Goal: Task Accomplishment & Management: Manage account settings

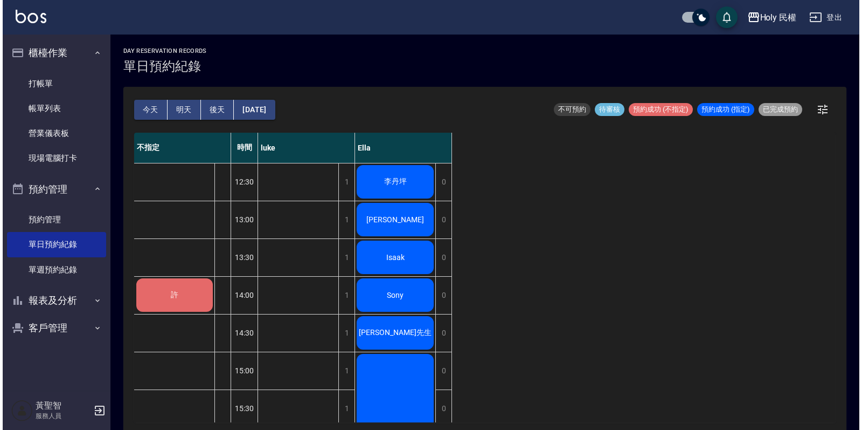
scroll to position [3, 0]
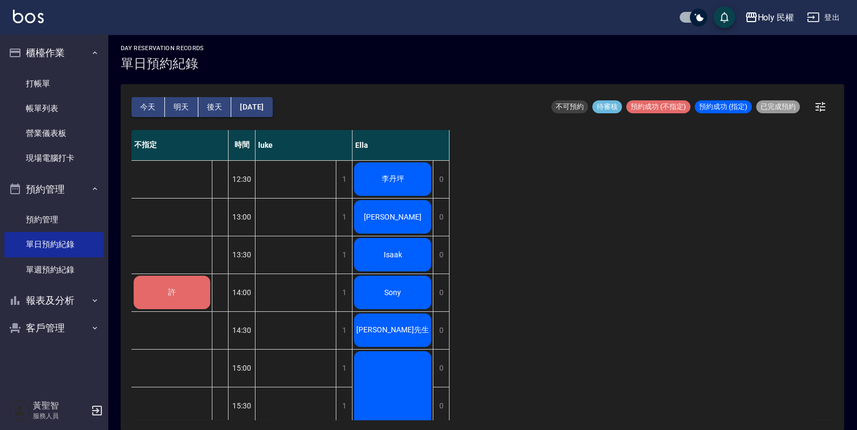
click at [165, 293] on div "許" at bounding box center [172, 292] width 80 height 37
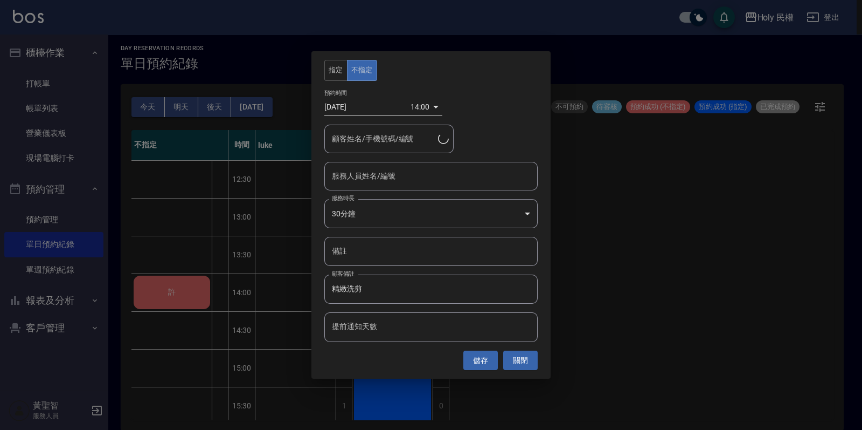
type input "許/0916526069/"
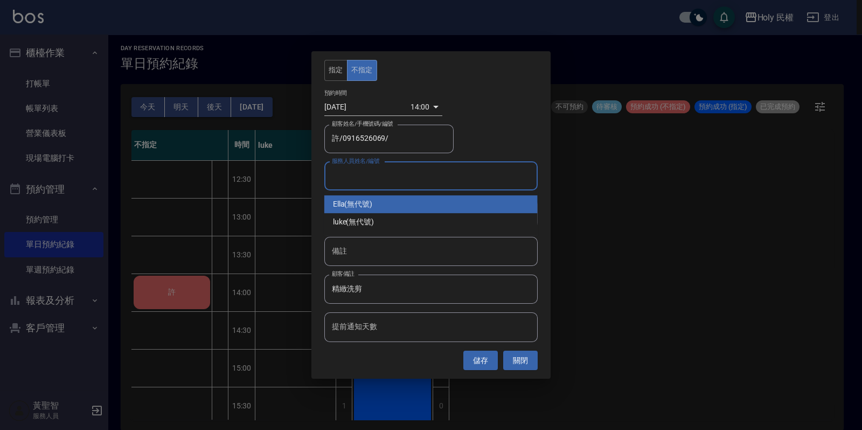
click at [373, 177] on input "服務人員姓名/編號" at bounding box center [431, 176] width 204 height 19
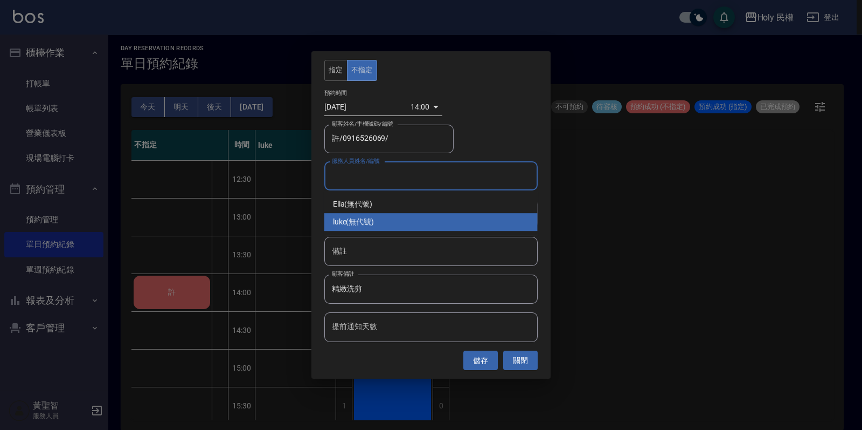
click at [380, 224] on div "luke (無代號)" at bounding box center [430, 222] width 213 height 18
type input "luke(無代號)"
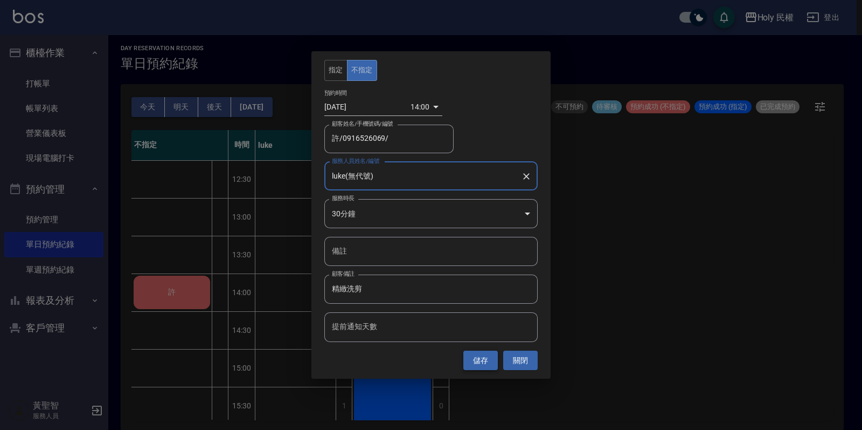
click at [487, 361] on button "儲存" at bounding box center [480, 360] width 34 height 20
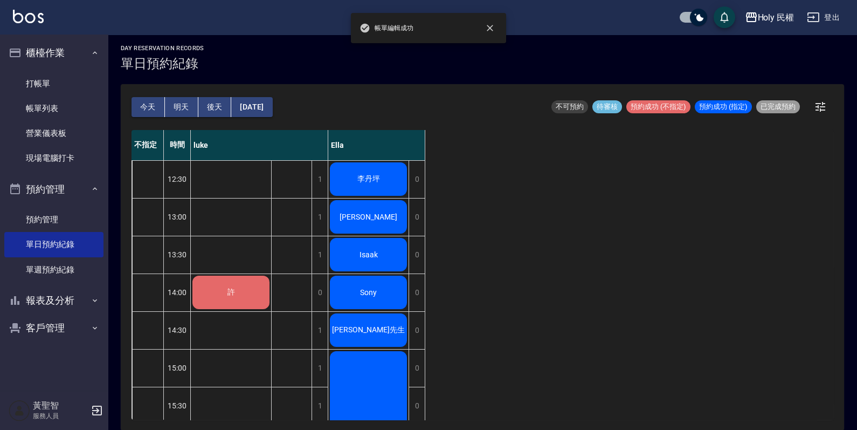
click at [245, 286] on div "許" at bounding box center [231, 292] width 80 height 37
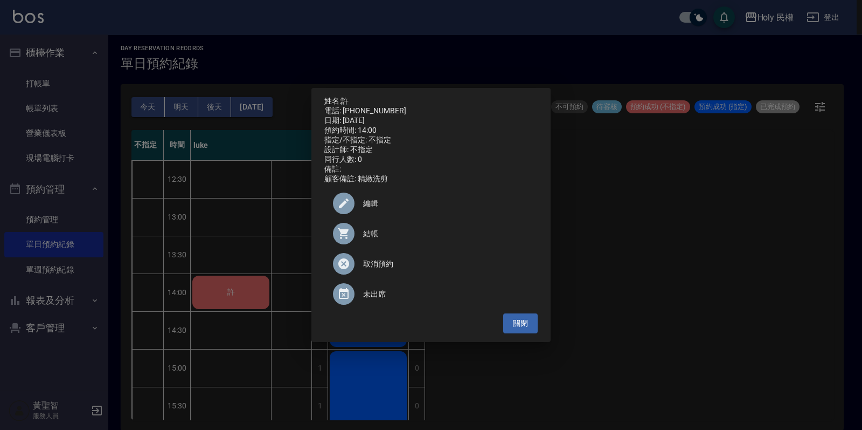
click at [371, 239] on span "結帳" at bounding box center [446, 233] width 166 height 11
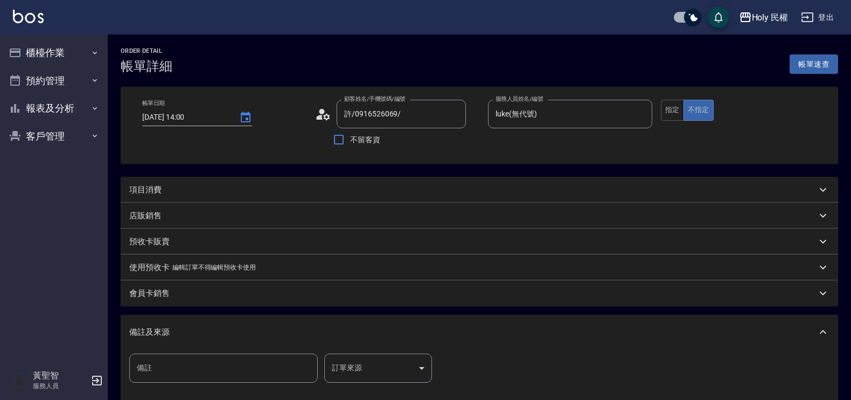
click at [303, 191] on div "項目消費" at bounding box center [473, 189] width 688 height 11
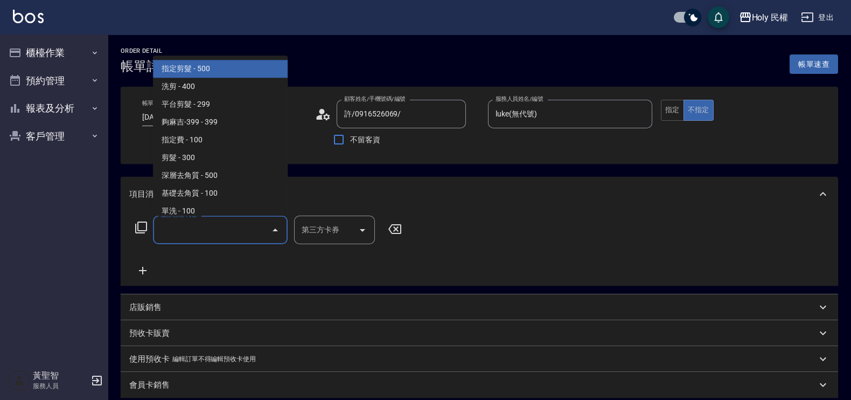
click at [217, 225] on input "服務名稱/代號" at bounding box center [212, 229] width 109 height 19
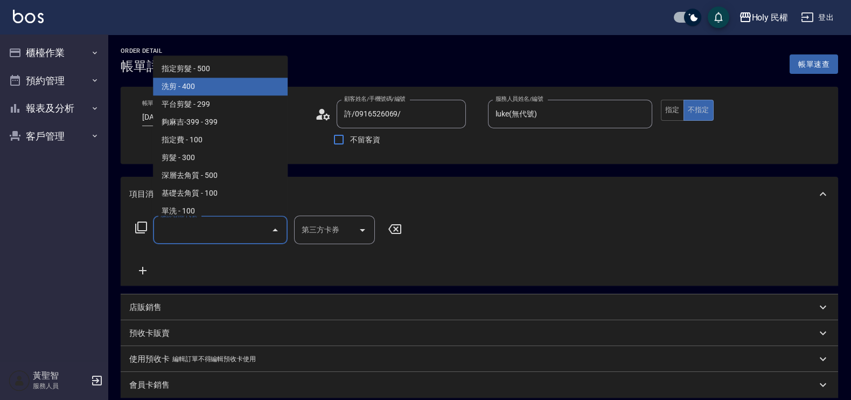
click at [197, 82] on span "洗剪 - 400" at bounding box center [220, 87] width 135 height 18
type input "洗剪(3)"
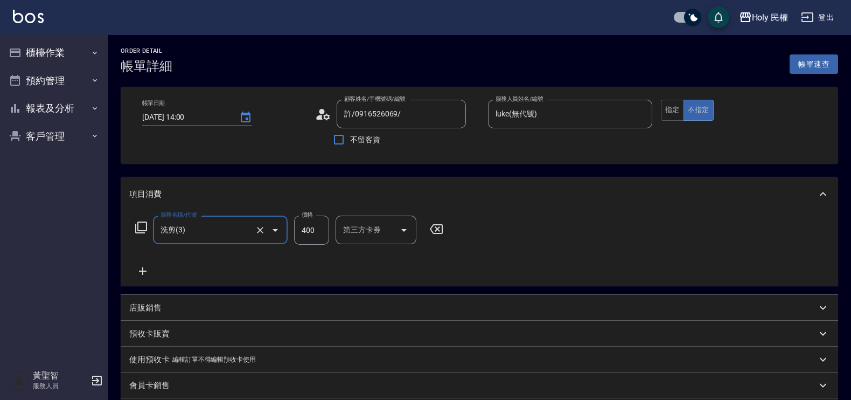
scroll to position [202, 0]
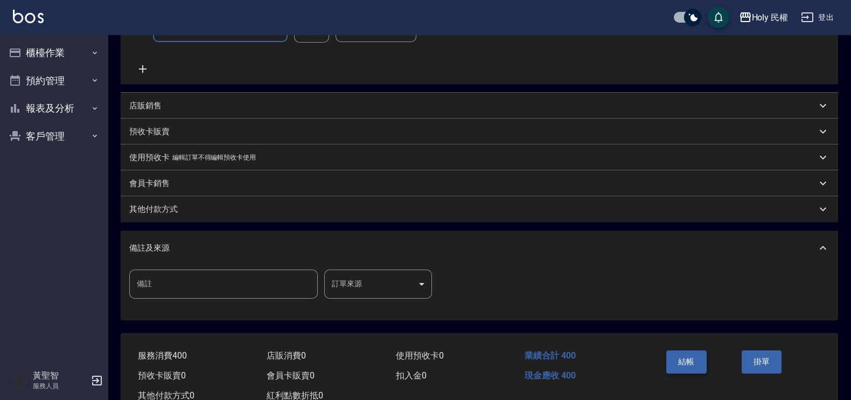
click at [680, 368] on button "結帳" at bounding box center [687, 361] width 40 height 23
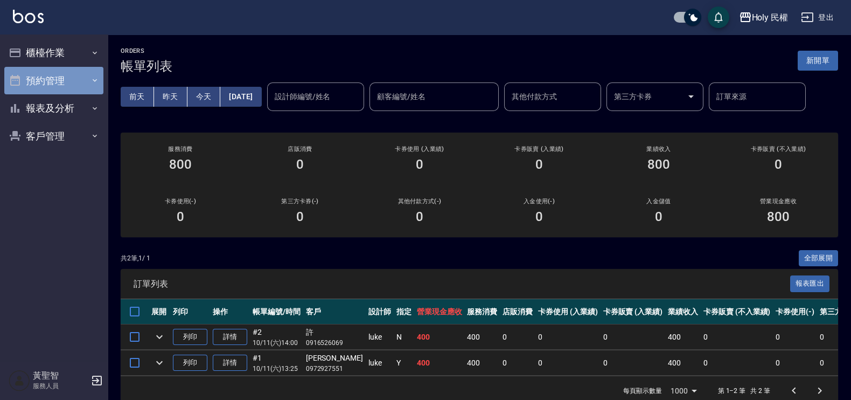
click at [52, 85] on button "預約管理" at bounding box center [53, 81] width 99 height 28
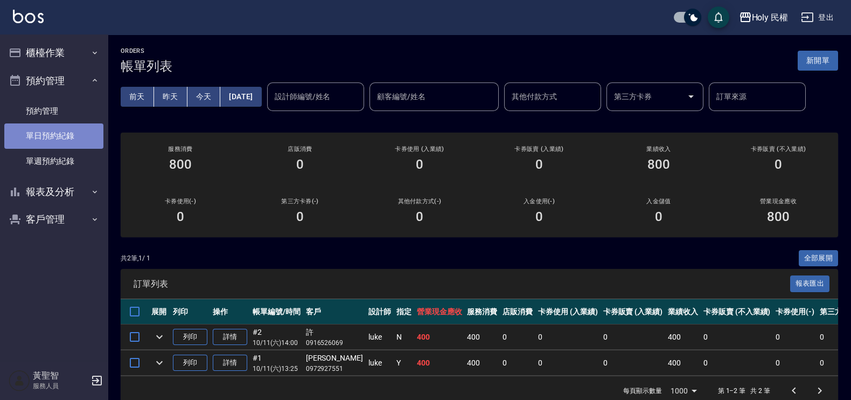
click at [46, 140] on link "單日預約紀錄" at bounding box center [53, 135] width 99 height 25
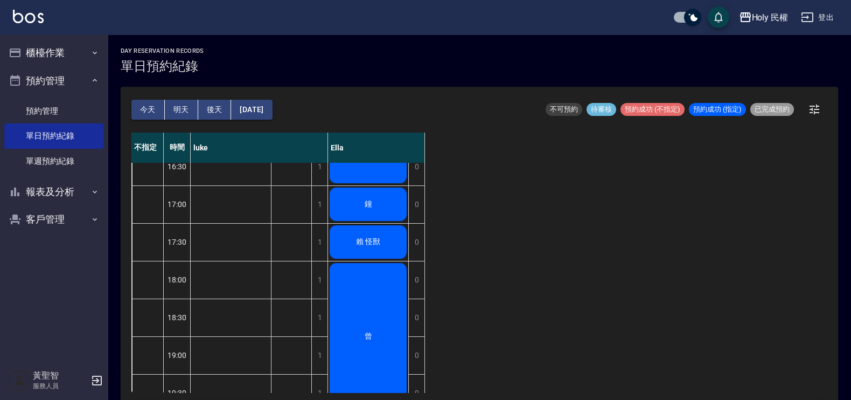
scroll to position [182, 0]
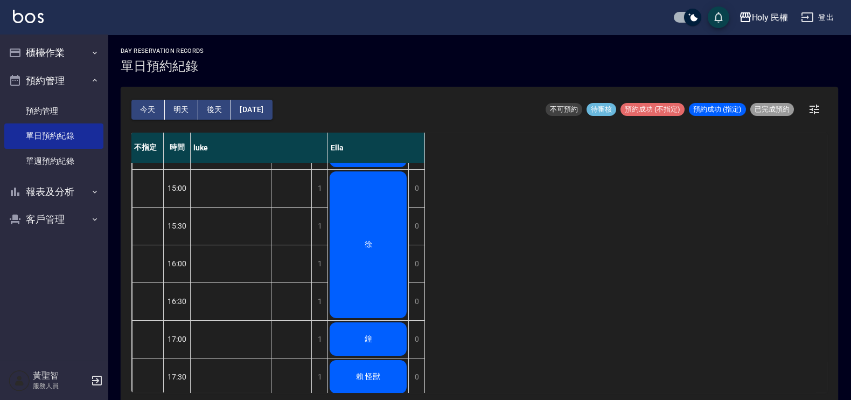
click at [383, 234] on div "徐" at bounding box center [368, 245] width 80 height 150
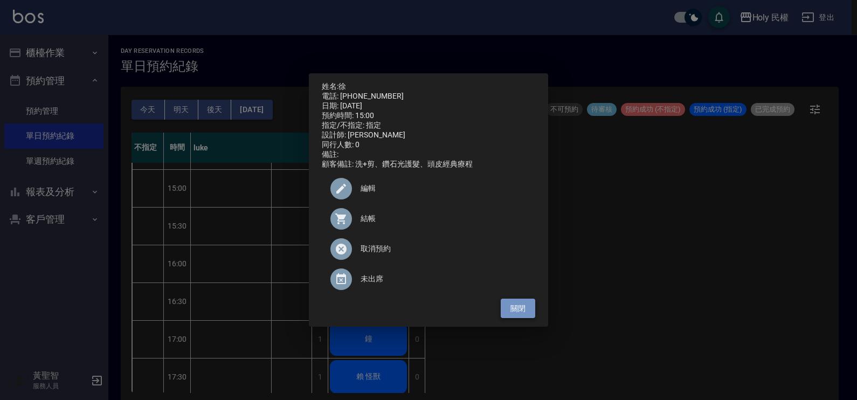
click at [522, 310] on button "關閉" at bounding box center [518, 309] width 34 height 20
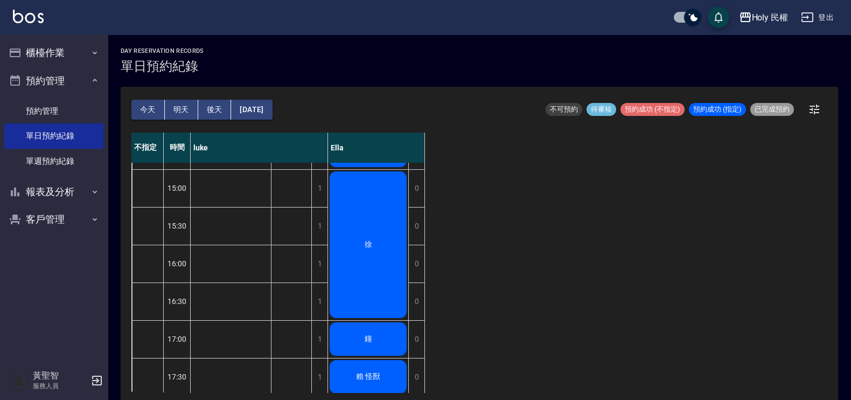
click at [352, 249] on div "徐" at bounding box center [368, 245] width 80 height 150
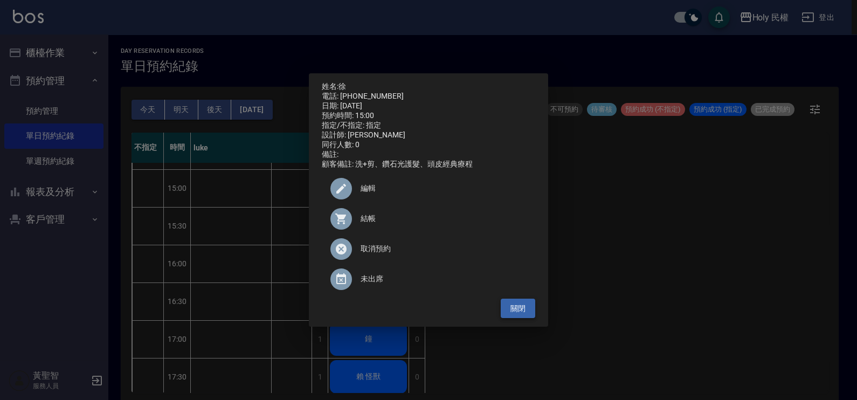
click at [517, 314] on button "關閉" at bounding box center [518, 309] width 34 height 20
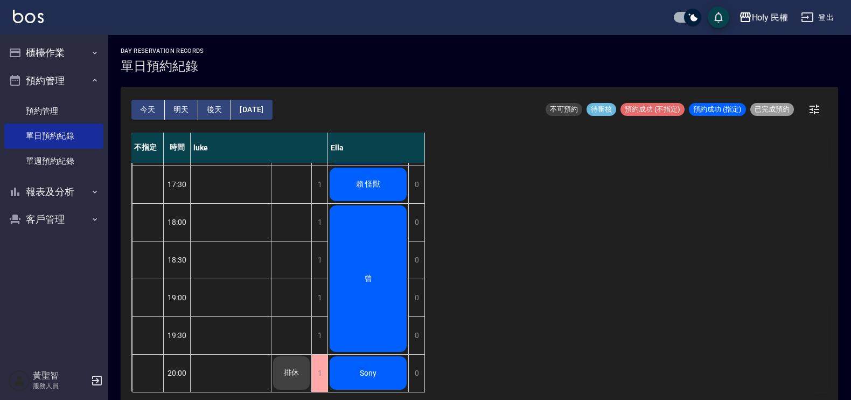
scroll to position [115, 0]
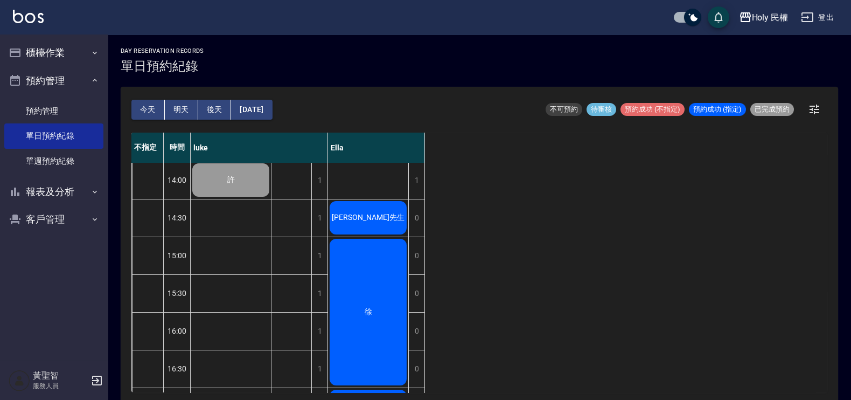
click at [186, 116] on button "明天" at bounding box center [181, 110] width 33 height 20
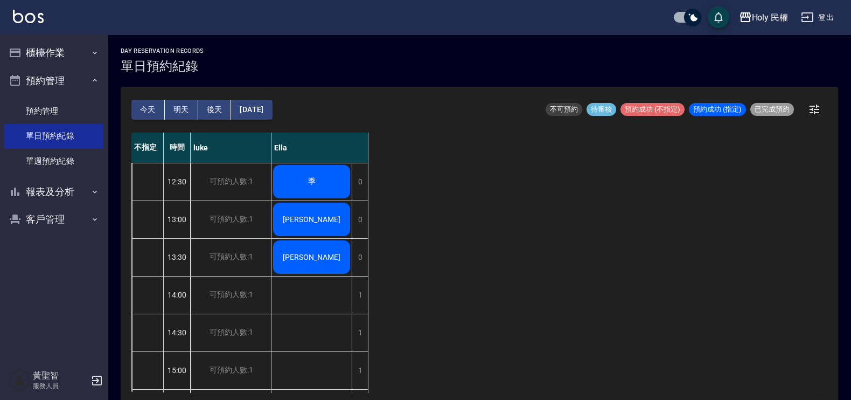
click at [322, 211] on div "周Mike" at bounding box center [312, 219] width 80 height 37
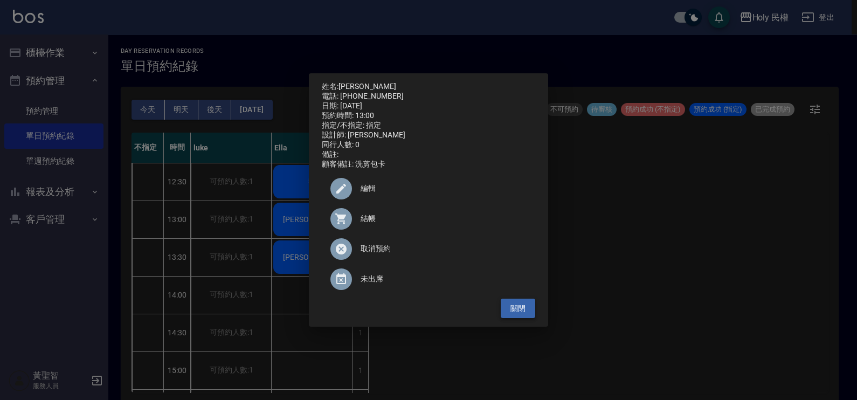
click at [528, 311] on button "關閉" at bounding box center [518, 309] width 34 height 20
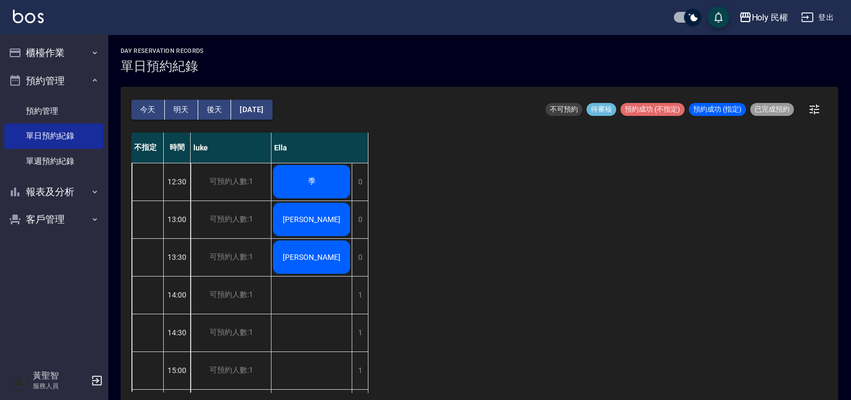
click at [159, 96] on div "今天 明天 後天 2025/10/12" at bounding box center [201, 110] width 141 height 46
click at [153, 103] on button "今天" at bounding box center [147, 110] width 33 height 20
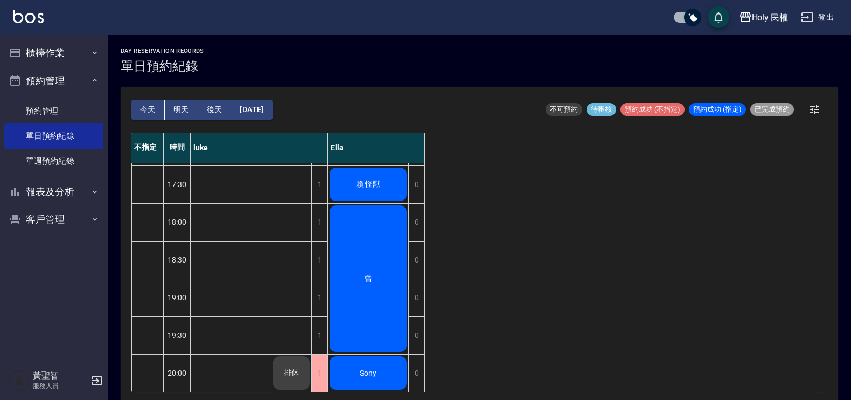
scroll to position [3, 0]
